Goal: Download file/media

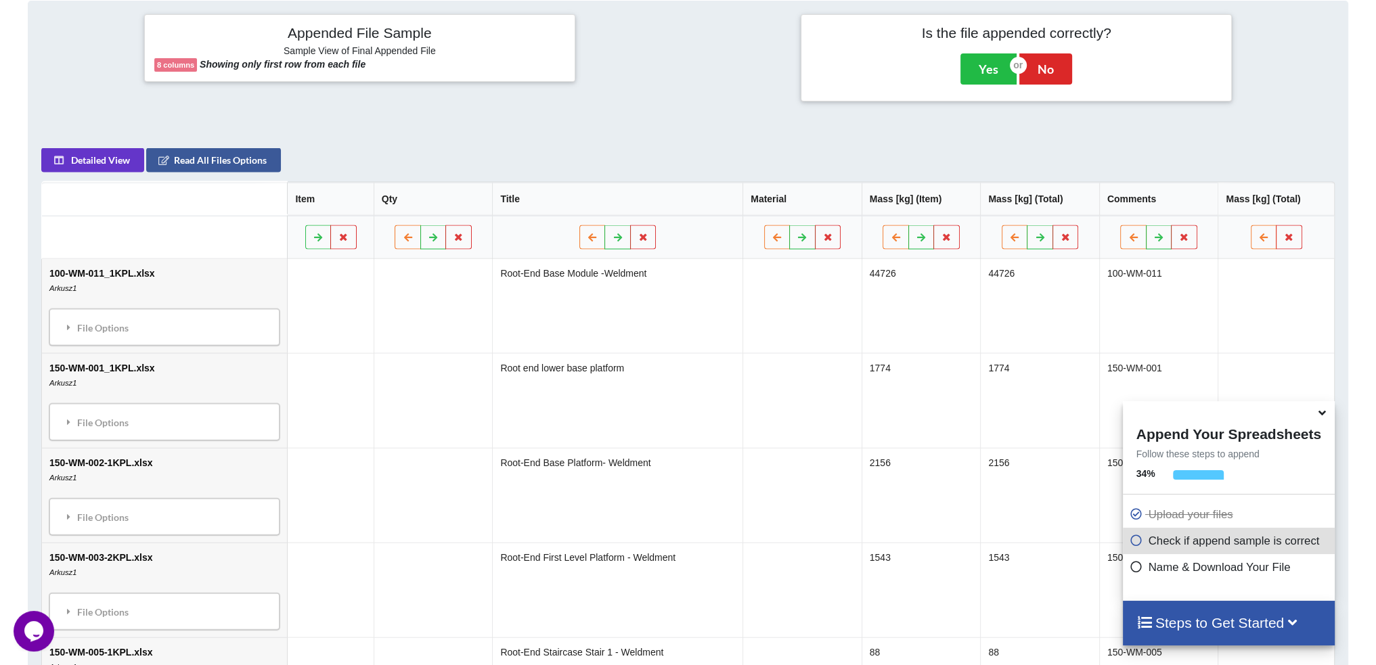
scroll to position [558, 0]
drag, startPoint x: 1225, startPoint y: 419, endPoint x: 1222, endPoint y: 428, distance: 10.1
click at [1217, 433] on div "Append Your Spreadsheets Follow these steps to append 34 % Upload your files Ch…" at bounding box center [1229, 501] width 212 height 200
click at [1235, 411] on div at bounding box center [1229, 411] width 212 height 21
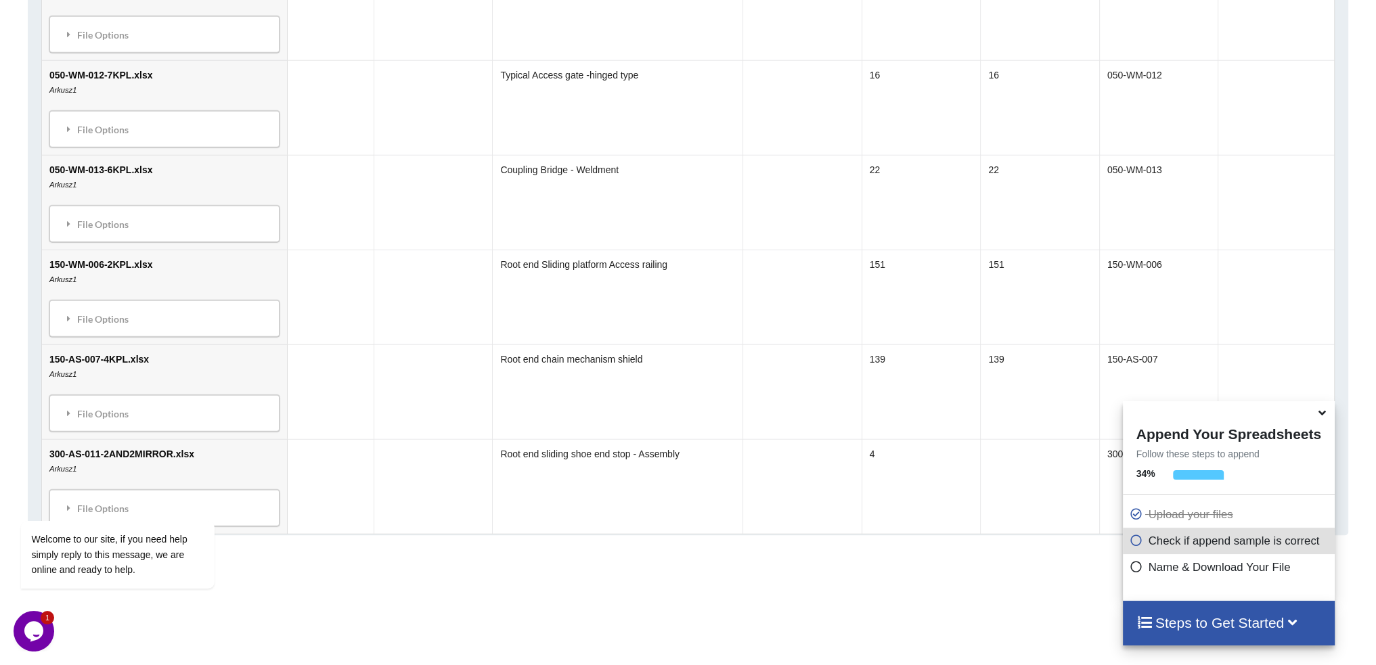
scroll to position [1960, 0]
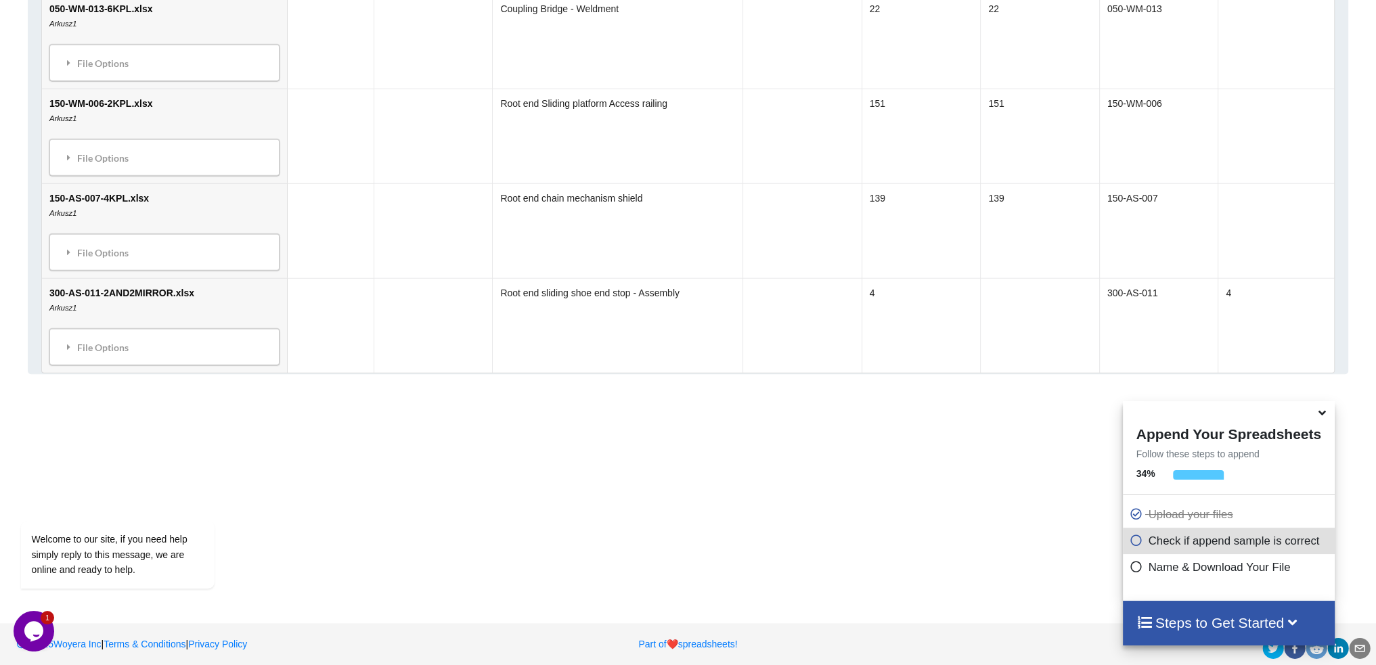
click at [1130, 544] on icon at bounding box center [1137, 539] width 14 height 12
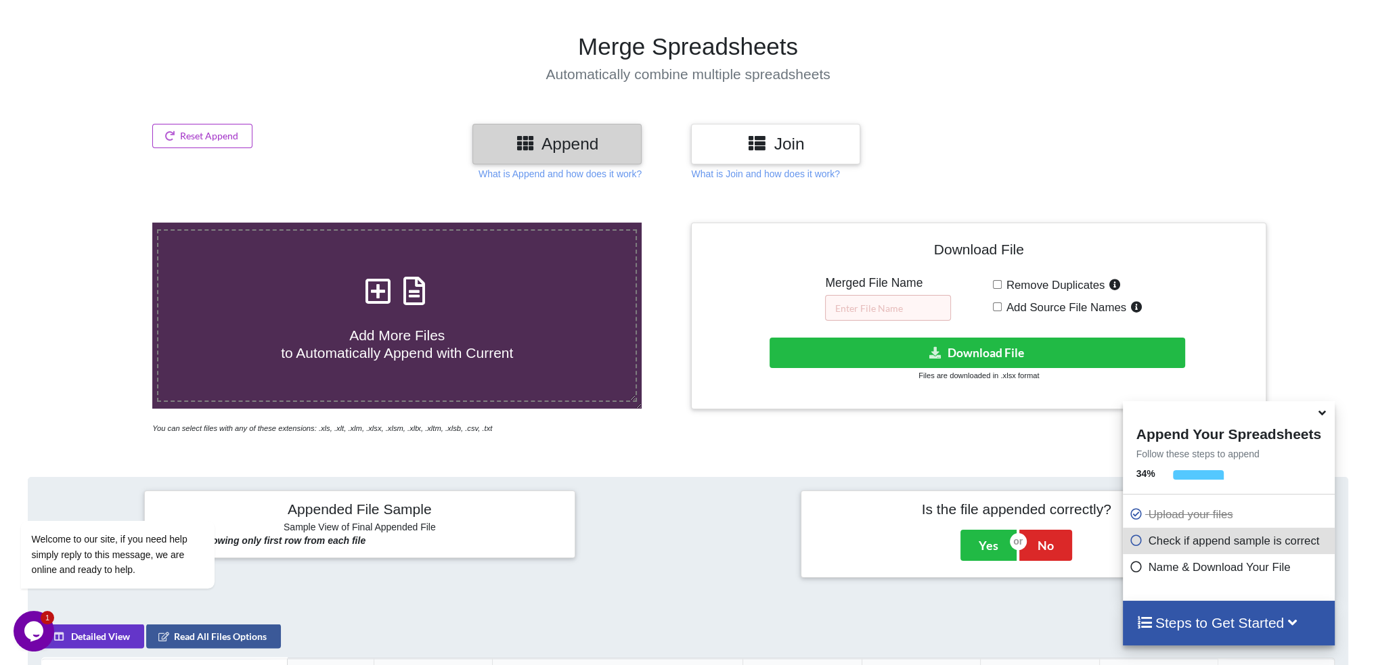
scroll to position [338, 0]
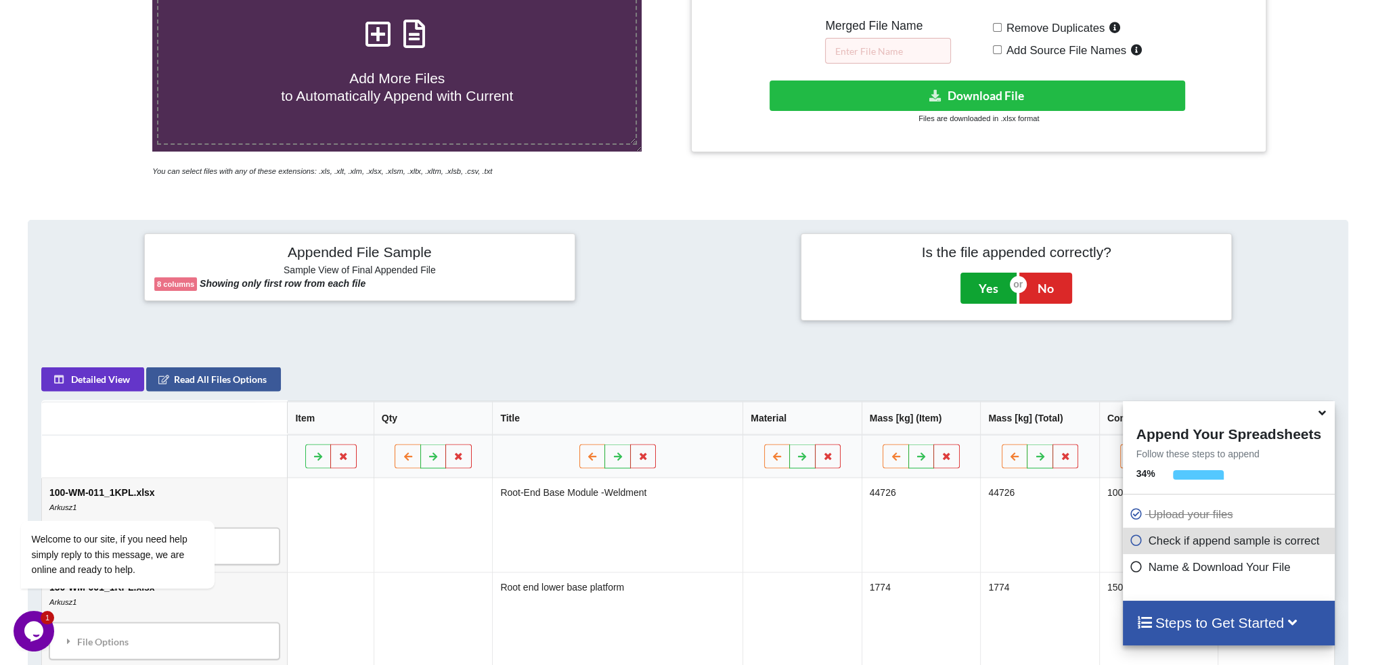
click at [990, 286] on button "Yes" at bounding box center [989, 288] width 56 height 31
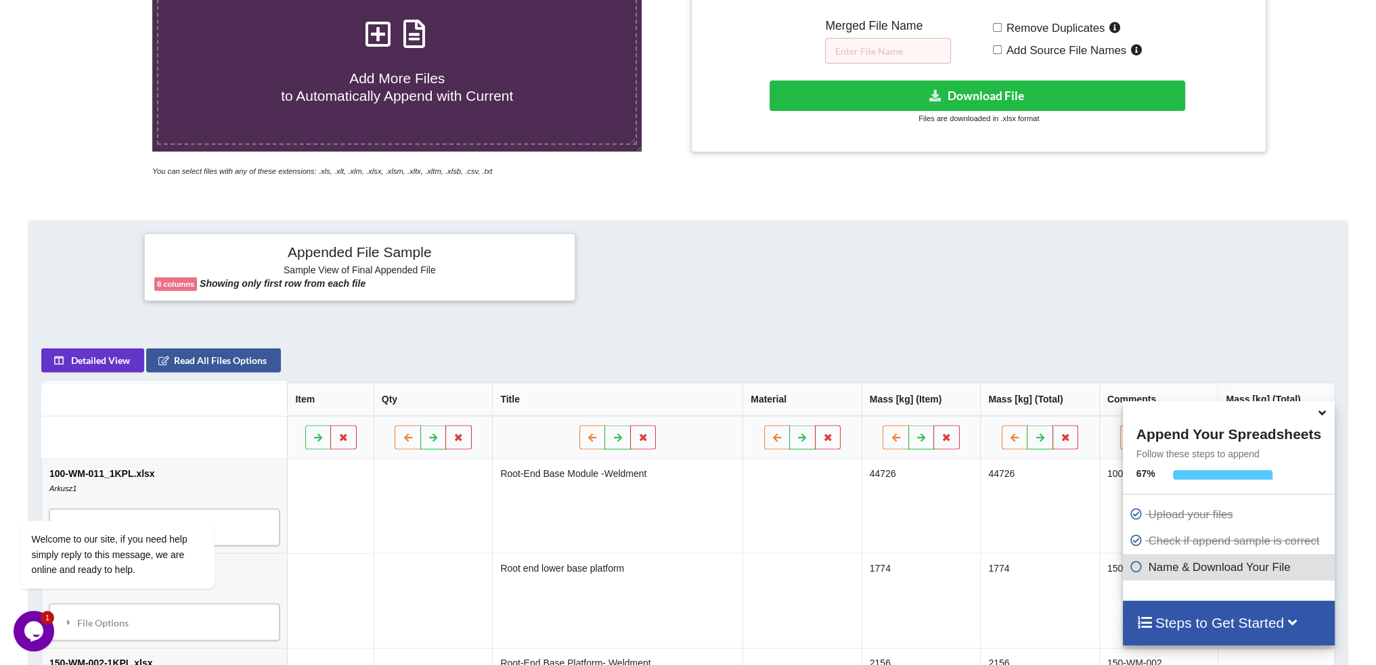
scroll to position [303, 0]
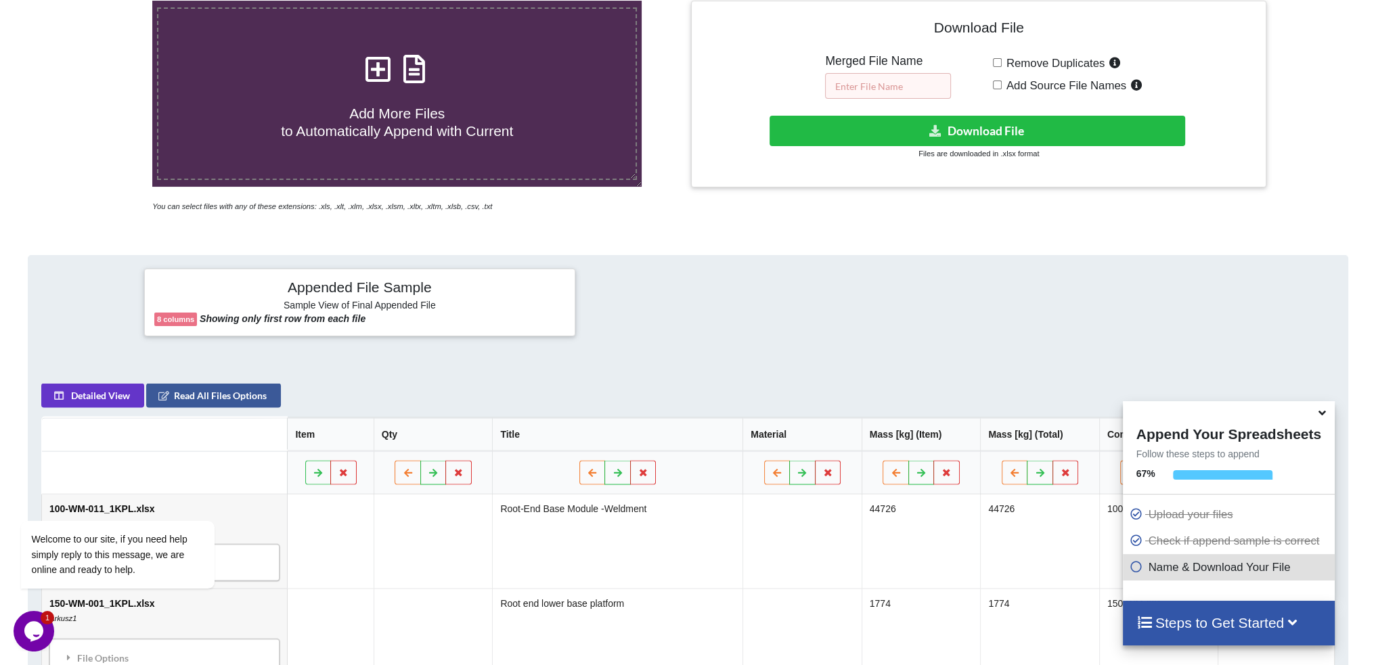
click at [899, 83] on input "text" at bounding box center [888, 86] width 126 height 26
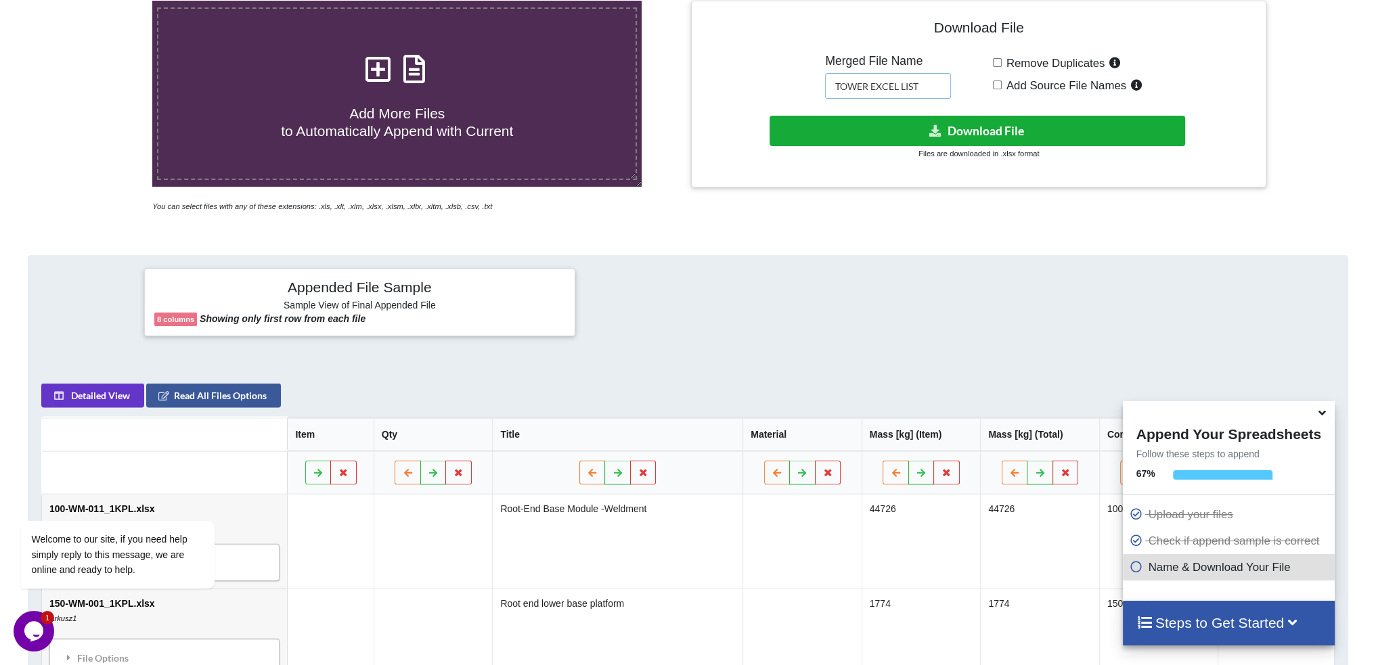
type input "TOWER EXCEL LIST"
click at [932, 130] on icon at bounding box center [936, 130] width 14 height 10
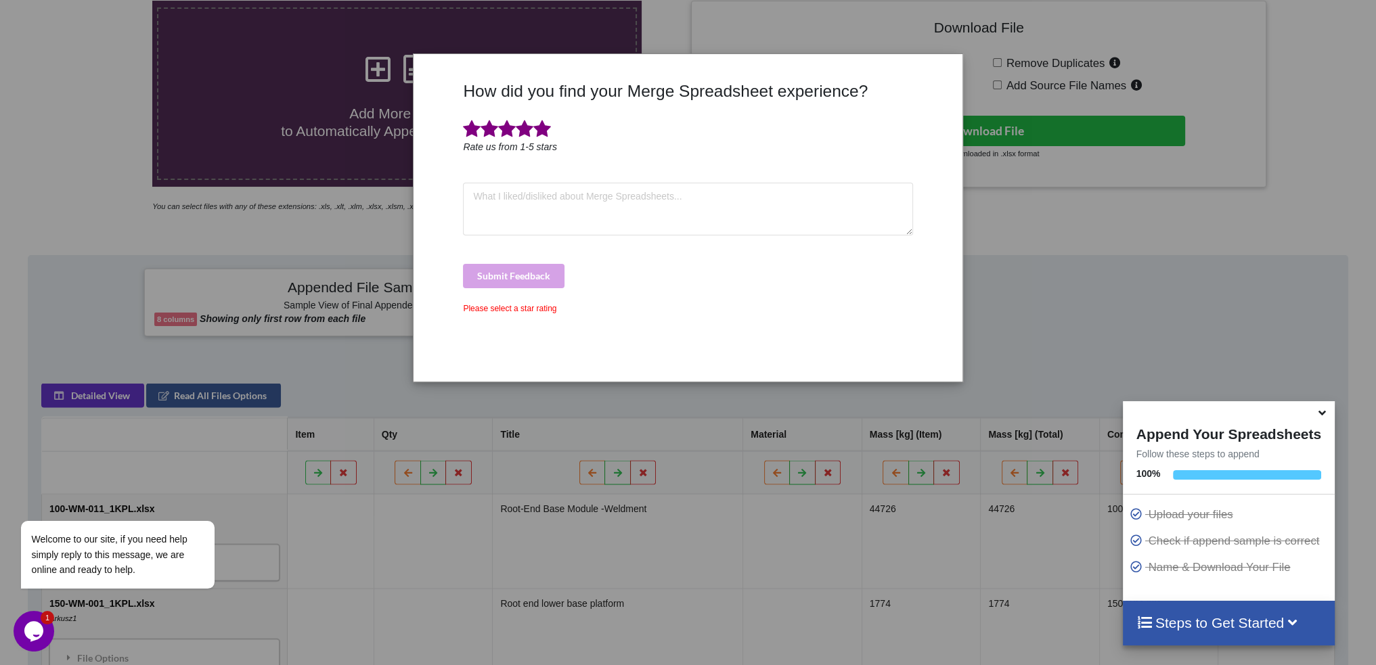
click at [543, 133] on span at bounding box center [542, 129] width 18 height 19
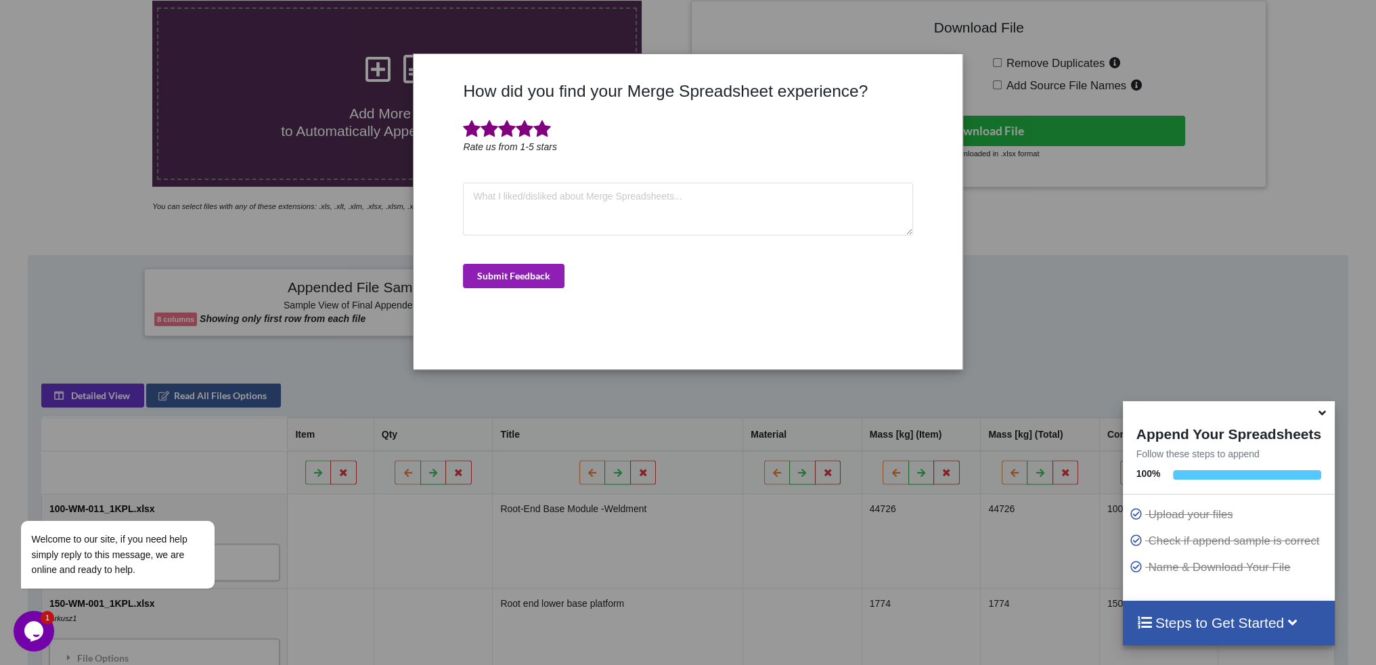
click at [498, 273] on button "Submit Feedback" at bounding box center [514, 276] width 102 height 24
